Goal: Transaction & Acquisition: Book appointment/travel/reservation

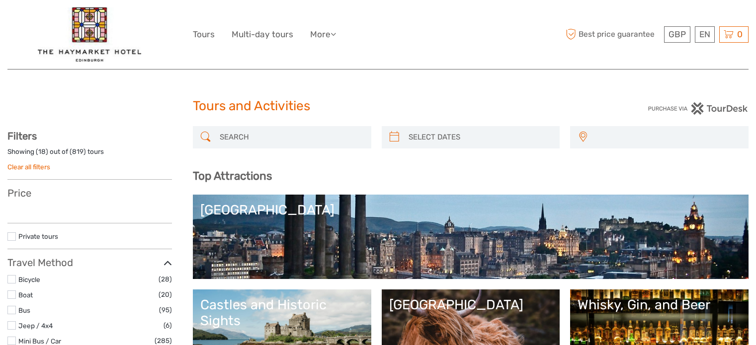
select select
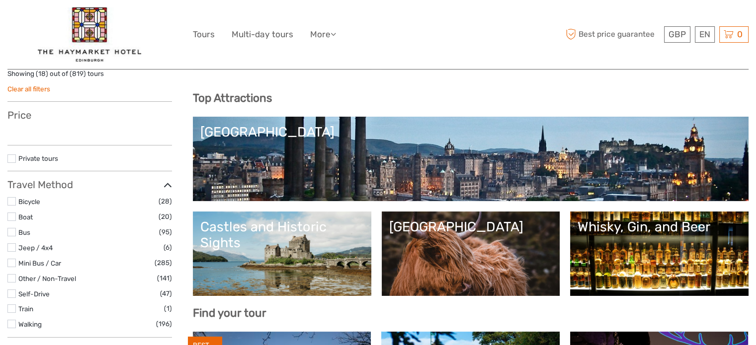
select select
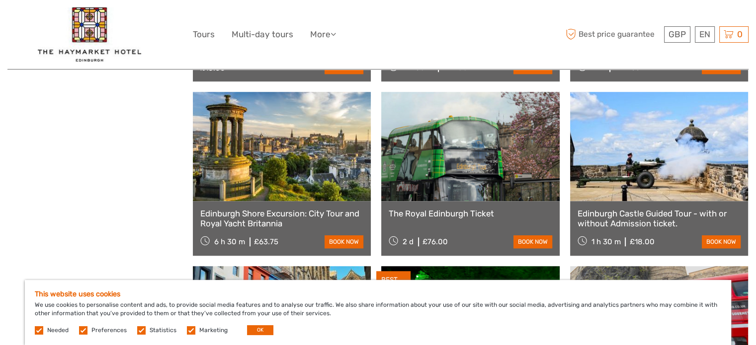
scroll to position [844, 0]
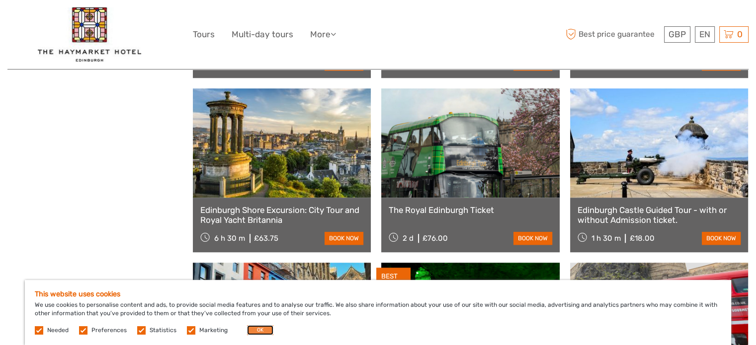
click at [253, 332] on button "OK" at bounding box center [260, 330] width 26 height 10
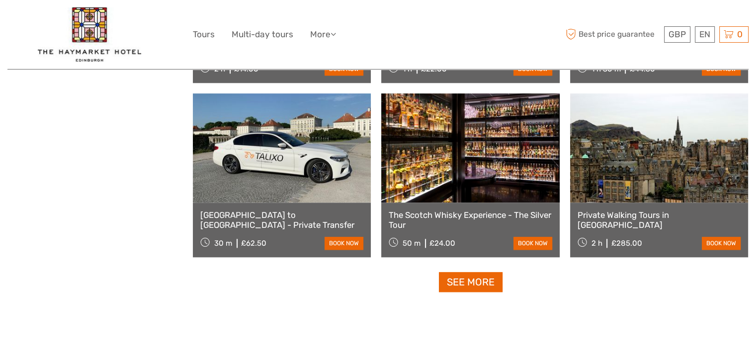
scroll to position [1192, 0]
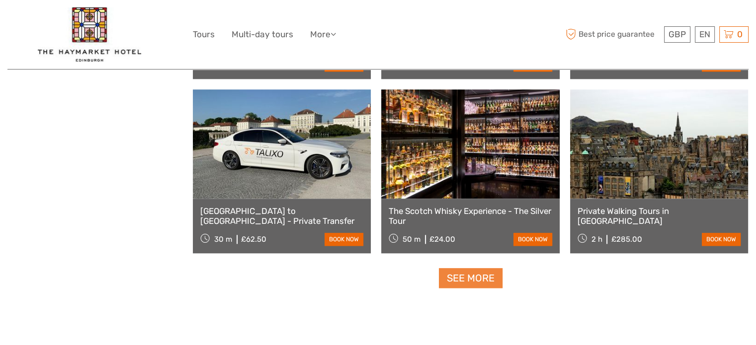
click at [485, 282] on link "See more" at bounding box center [471, 278] width 64 height 20
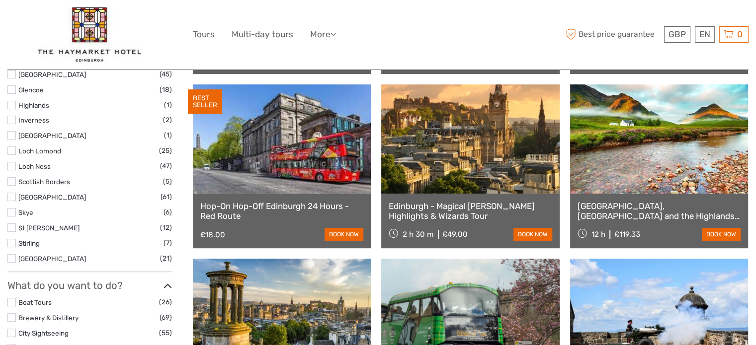
scroll to position [397, 0]
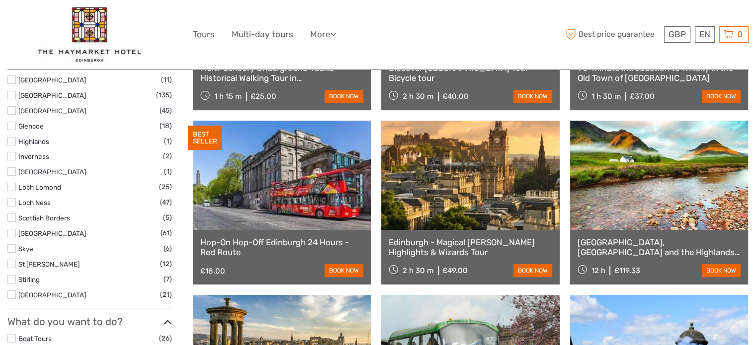
click at [588, 166] on link at bounding box center [659, 175] width 178 height 109
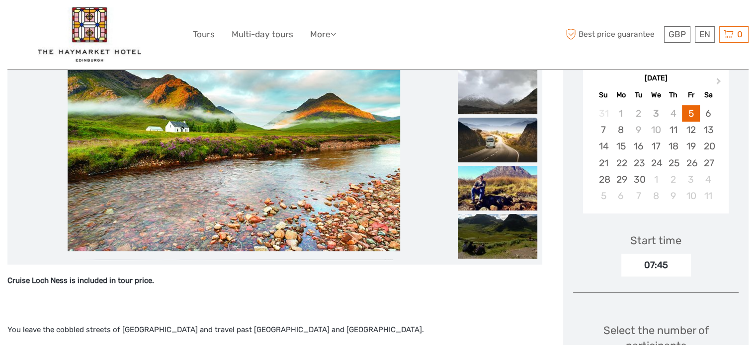
scroll to position [243, 0]
